Goal: Entertainment & Leisure: Browse casually

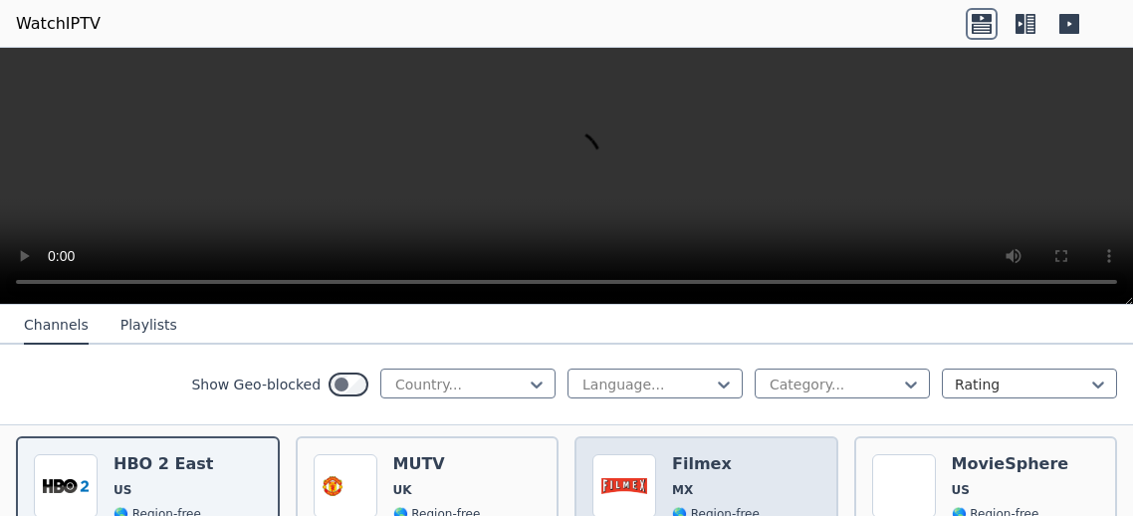
scroll to position [214, 0]
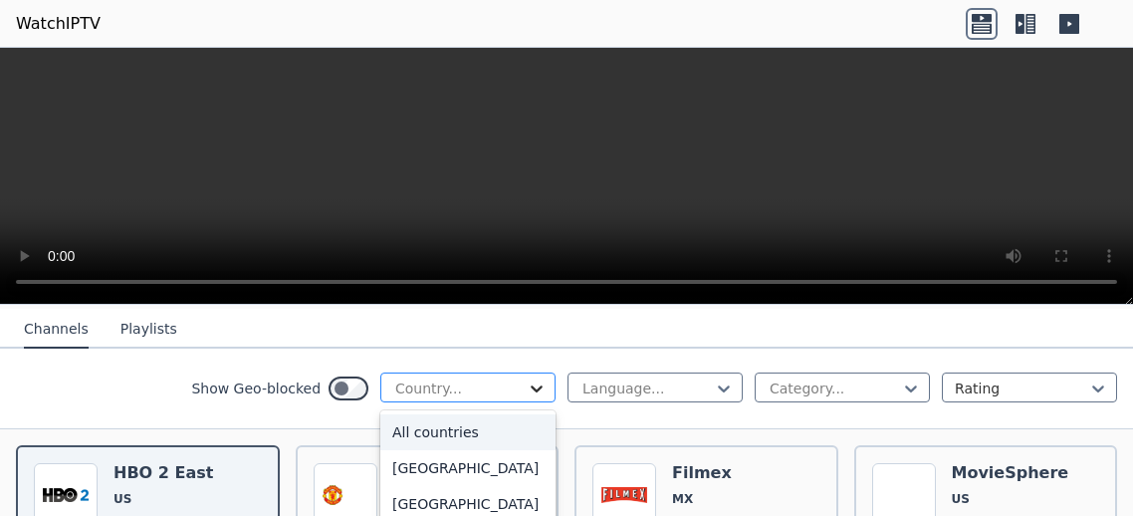
click at [540, 378] on icon at bounding box center [537, 388] width 20 height 20
click at [452, 450] on div "[GEOGRAPHIC_DATA]" at bounding box center [467, 432] width 175 height 36
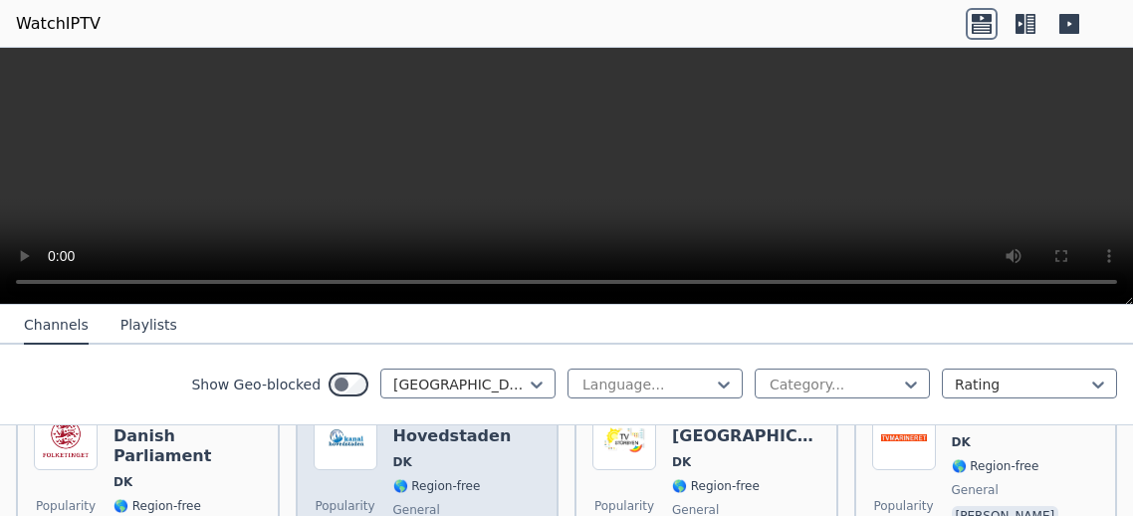
scroll to position [649, 0]
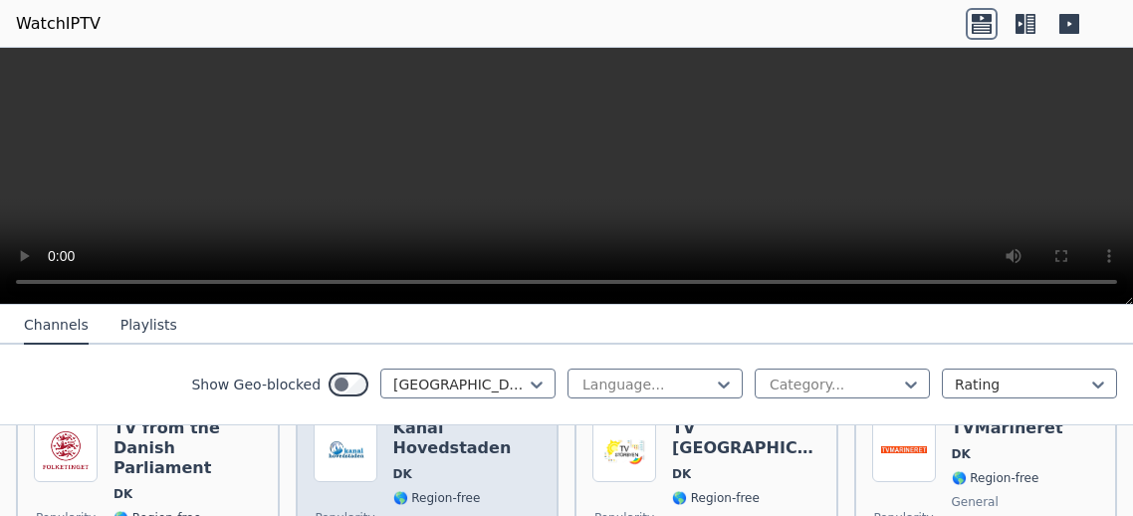
click at [485, 437] on div "Kanal Hovedstaden DK 🌎 Region-free general [PERSON_NAME]" at bounding box center [467, 511] width 148 height 187
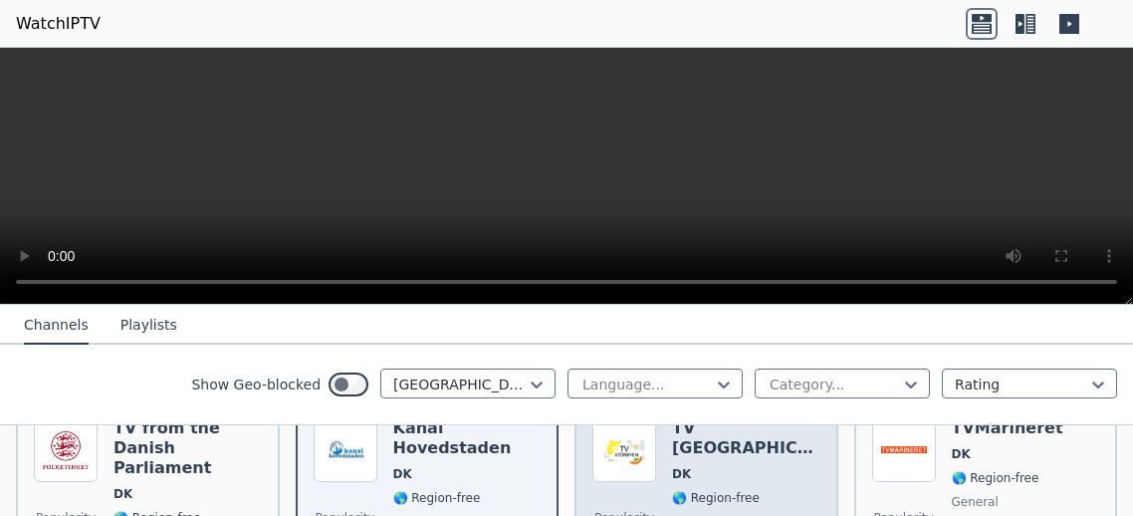
click at [669, 444] on div "Popularity 33 TV Storbyen [GEOGRAPHIC_DATA] 🌎 Region-free general [PERSON_NAME]" at bounding box center [707, 511] width 228 height 187
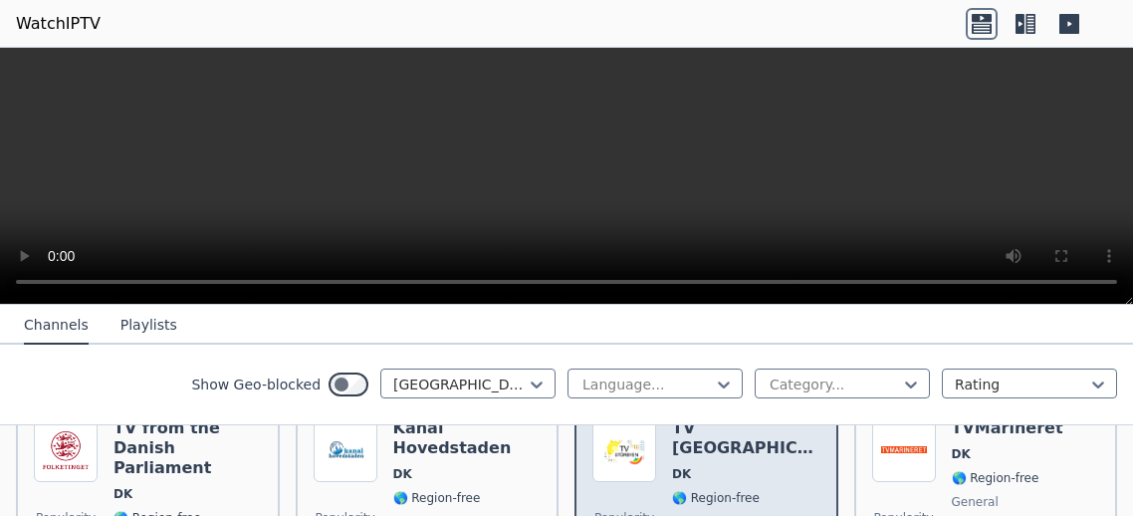
click at [669, 444] on div "Popularity 33 TV Storbyen [GEOGRAPHIC_DATA] 🌎 Region-free general [PERSON_NAME]" at bounding box center [707, 511] width 228 height 187
